Goal: Find contact information: Obtain details needed to contact an individual or organization

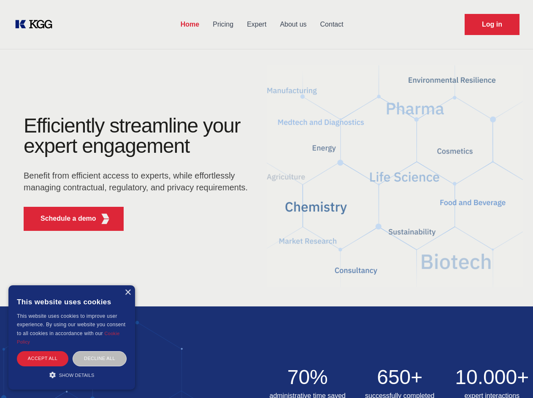
click at [266, 199] on div "Efficiently streamline your expert engagement Benefit from efficient access to …" at bounding box center [138, 177] width 256 height 122
click at [63, 219] on p "Schedule a demo" at bounding box center [68, 218] width 56 height 10
click at [127, 292] on div "× This website uses cookies This website uses cookies to improve user experienc…" at bounding box center [71, 337] width 127 height 104
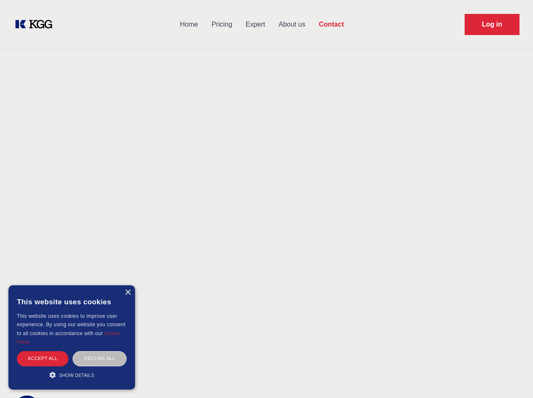
click at [43, 358] on div "Accept all" at bounding box center [42, 358] width 51 height 15
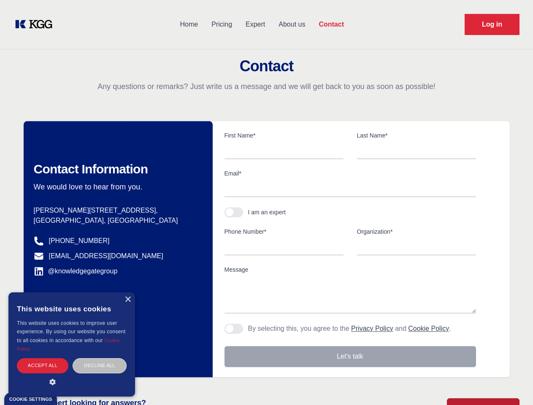
click at [100, 358] on div "Contact Information We would love to hear from you. Postal address [PERSON_NAME…" at bounding box center [118, 249] width 189 height 256
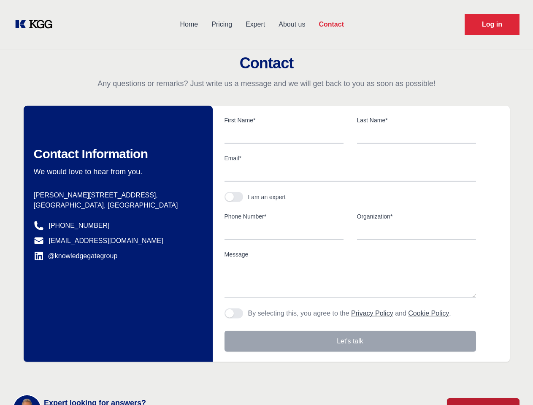
click at [72, 375] on main "Contact Any questions or remarks? Just write us a message and we will get back …" at bounding box center [266, 219] width 533 height 439
